Goal: Ask a question

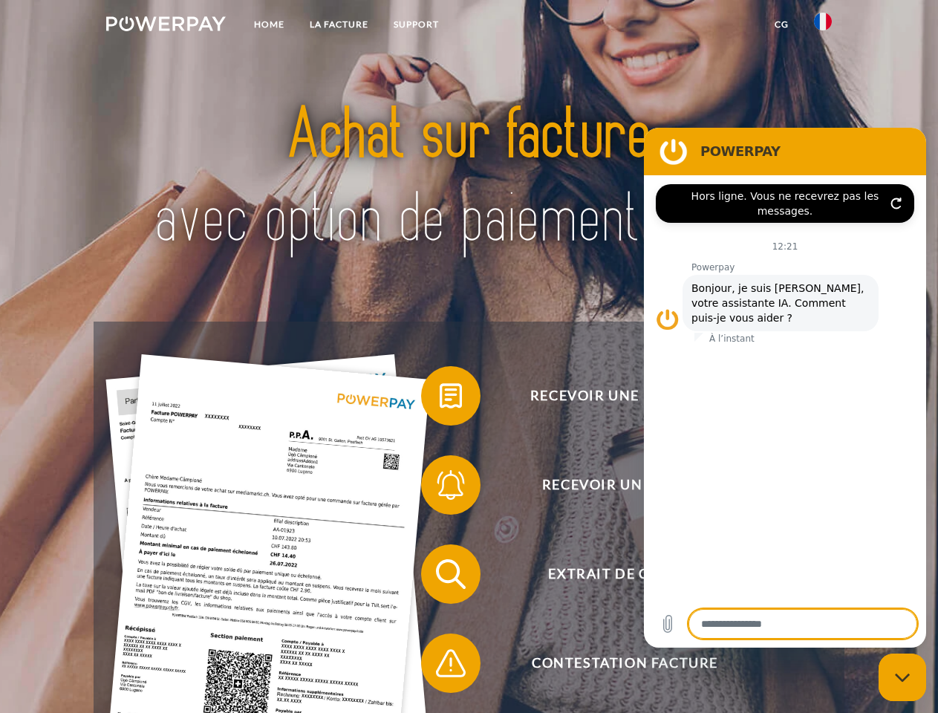
click at [166, 26] on img at bounding box center [166, 23] width 120 height 15
click at [823, 26] on img at bounding box center [823, 22] width 18 height 18
click at [782, 25] on link "CG" at bounding box center [781, 24] width 39 height 27
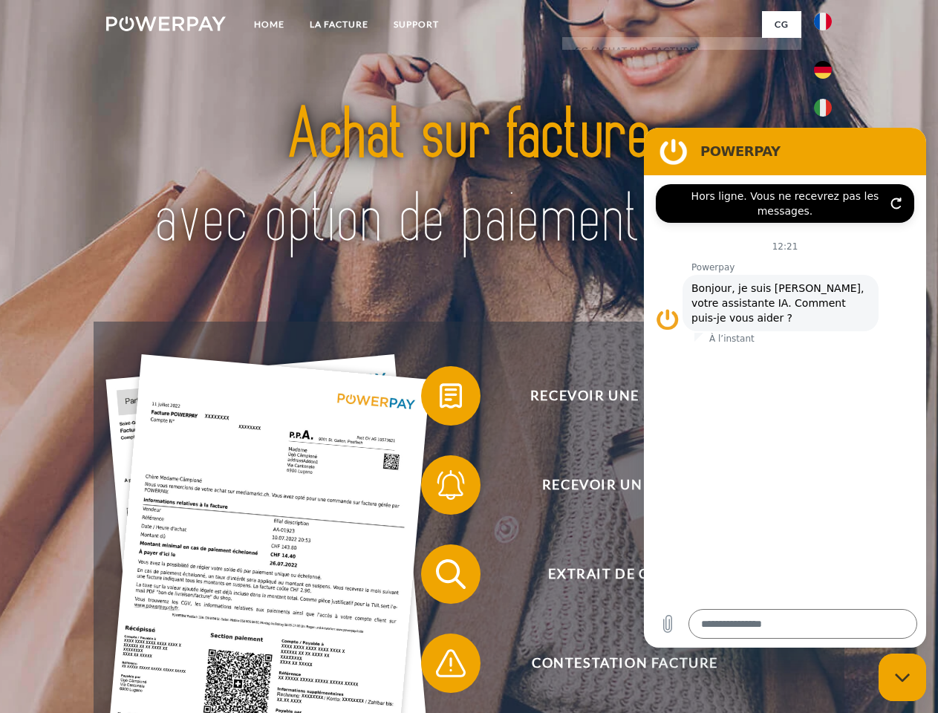
click at [440, 399] on span at bounding box center [429, 396] width 74 height 74
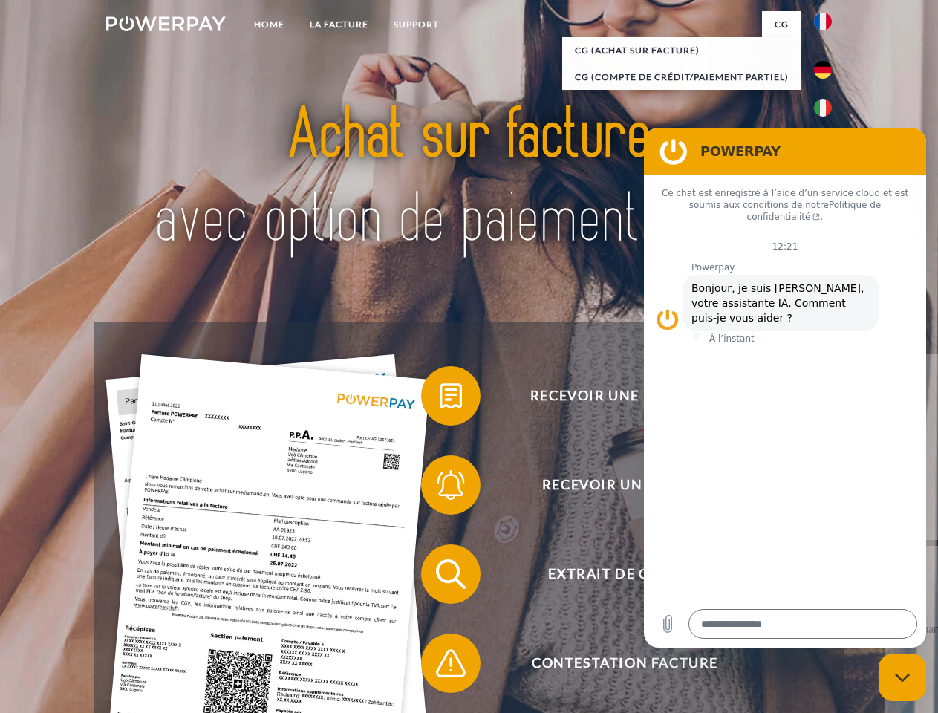
click at [440, 488] on div "Recevoir une facture ? Recevoir un rappel? Extrait de compte retour" at bounding box center [469, 619] width 750 height 594
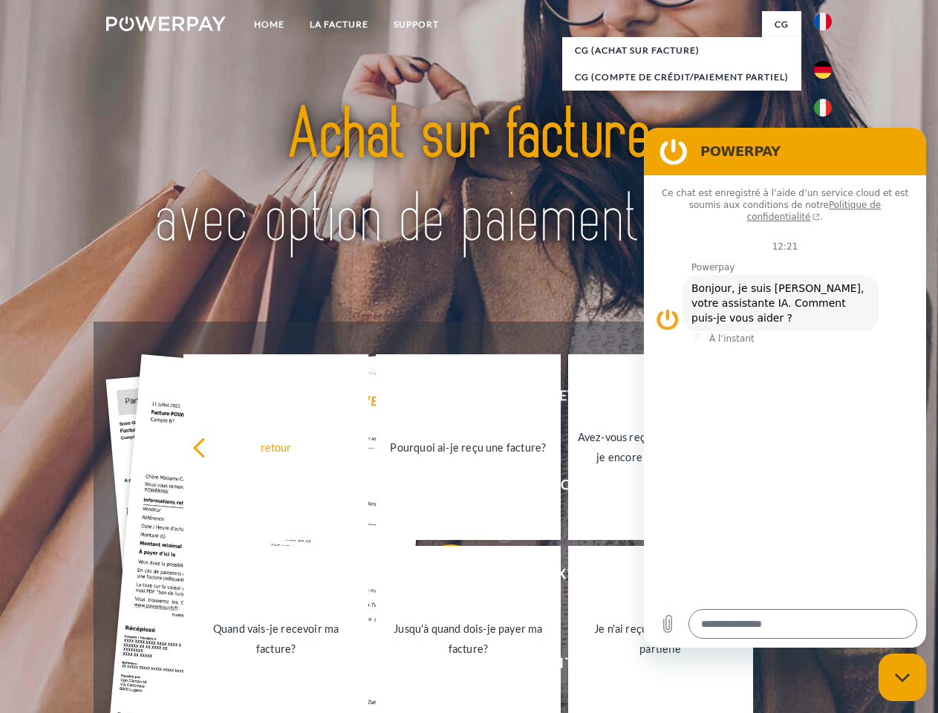
click at [440, 577] on link "Jusqu'à quand dois-je payer ma facture?" at bounding box center [468, 639] width 185 height 186
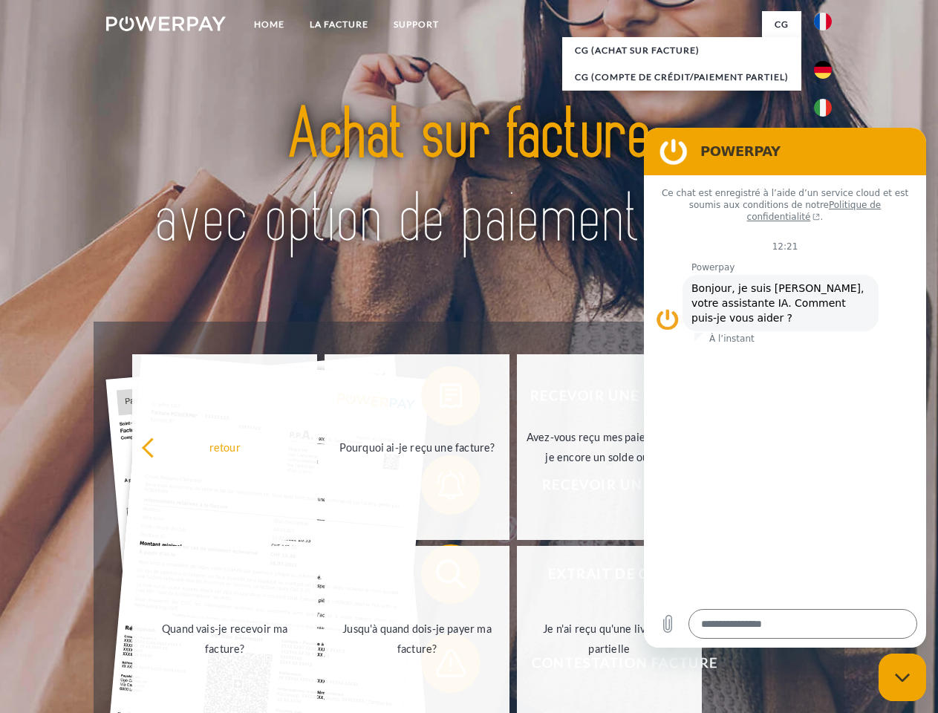
click at [440, 666] on span at bounding box center [429, 663] width 74 height 74
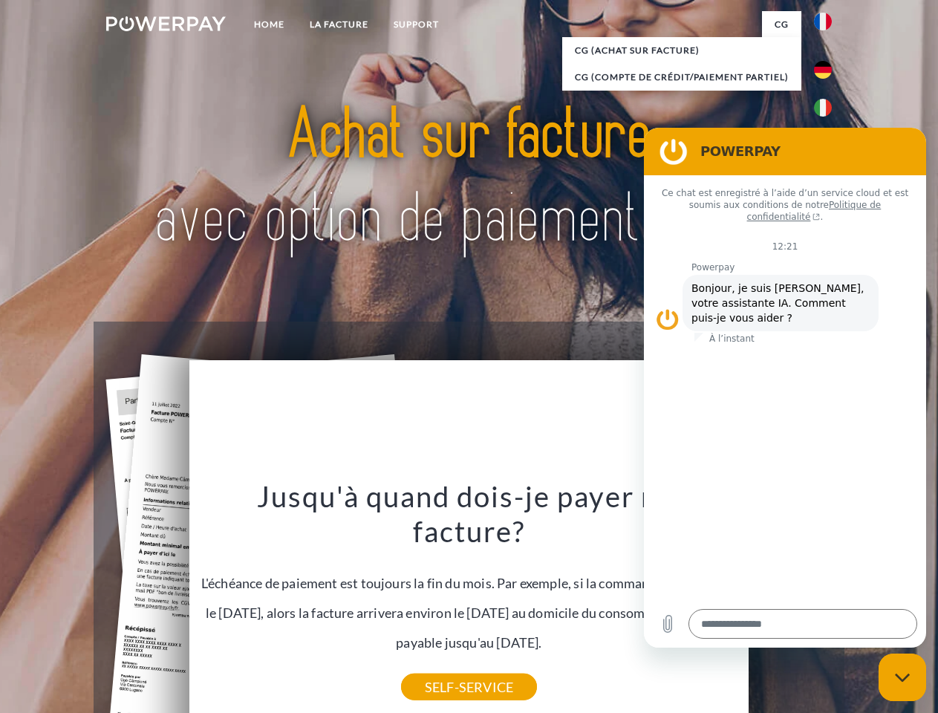
click at [903, 678] on icon "Fermer la fenêtre de messagerie" at bounding box center [903, 678] width 16 height 10
type textarea "*"
